Goal: Information Seeking & Learning: Check status

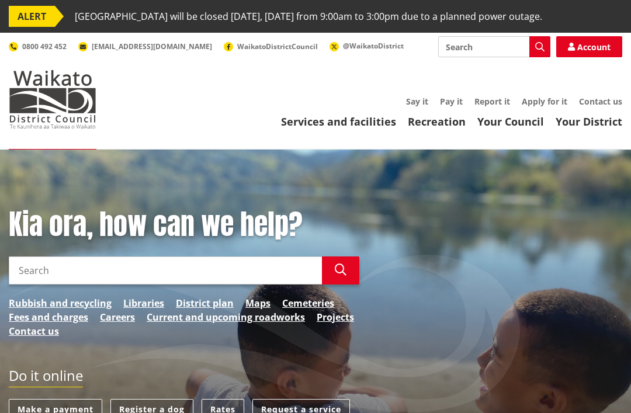
click at [352, 129] on link "Services and facilities" at bounding box center [338, 122] width 115 height 14
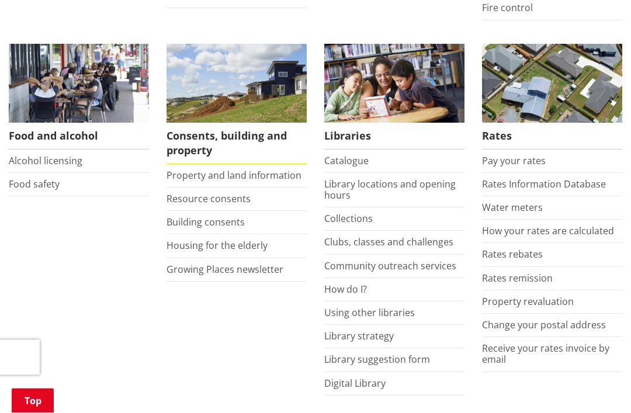
scroll to position [467, 0]
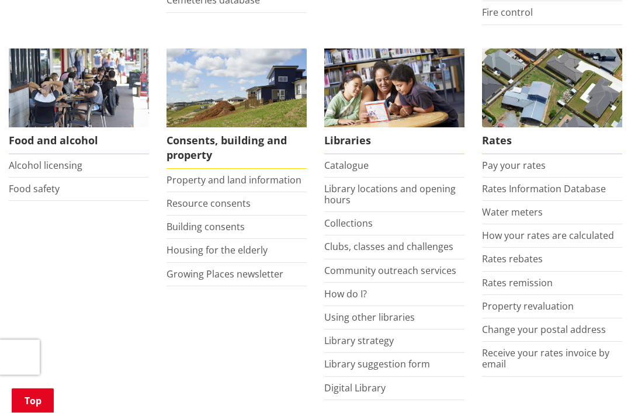
click at [238, 234] on link "Building consents" at bounding box center [206, 227] width 78 height 13
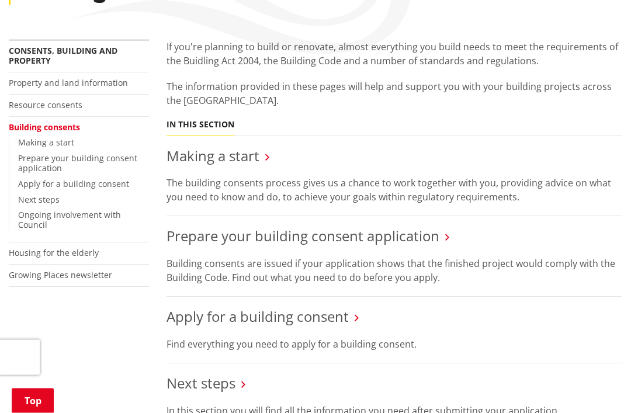
scroll to position [229, 0]
click at [58, 205] on link "Next steps" at bounding box center [39, 199] width 42 height 11
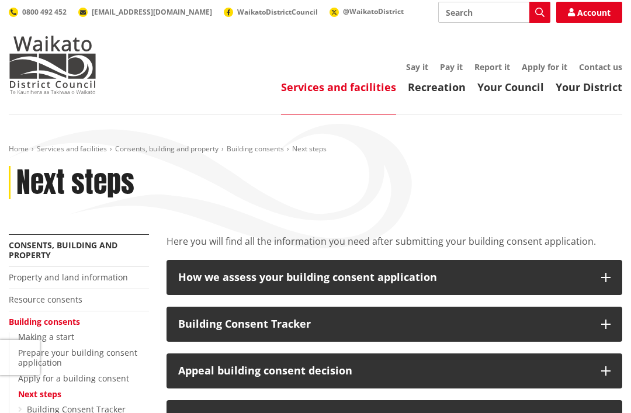
scroll to position [35, 0]
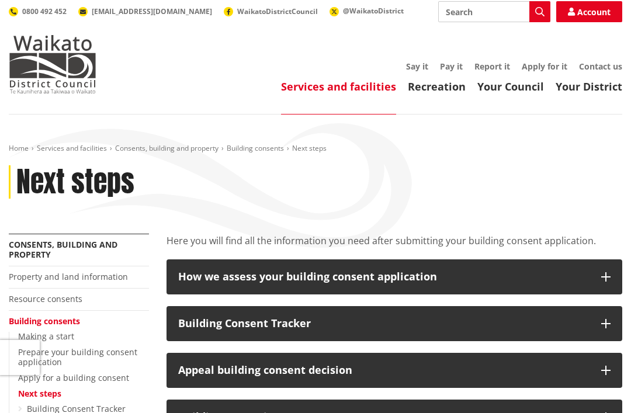
click at [309, 330] on div "Building Consent Tracker" at bounding box center [384, 324] width 412 height 12
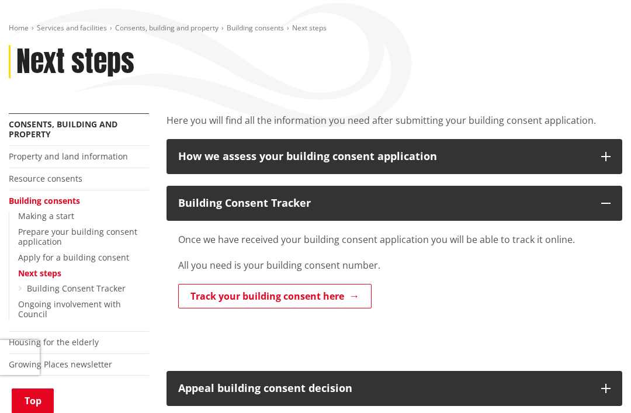
scroll to position [164, 0]
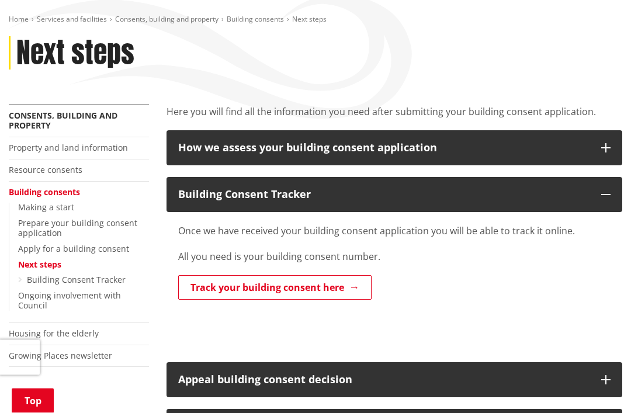
click at [334, 300] on link "Track your building consent here" at bounding box center [274, 288] width 193 height 25
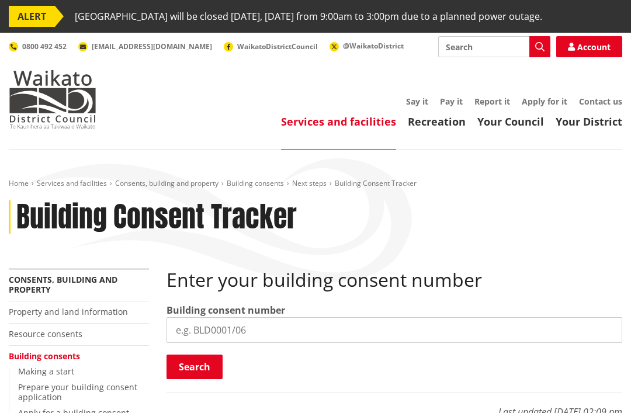
click at [287, 343] on input "search" at bounding box center [395, 330] width 456 height 26
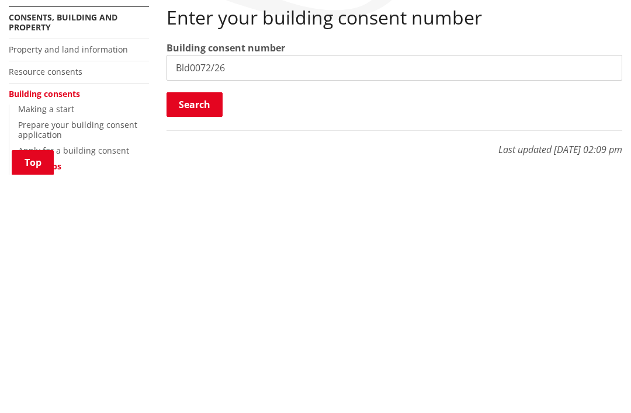
type input "Bld0072/26"
click at [209, 331] on button "Search" at bounding box center [195, 343] width 56 height 25
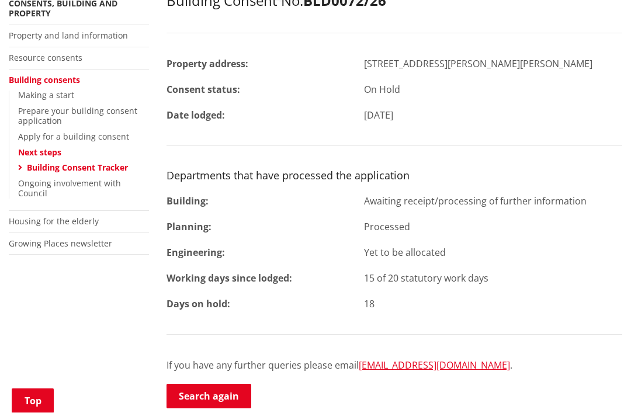
scroll to position [277, 0]
